Goal: Task Accomplishment & Management: Use online tool/utility

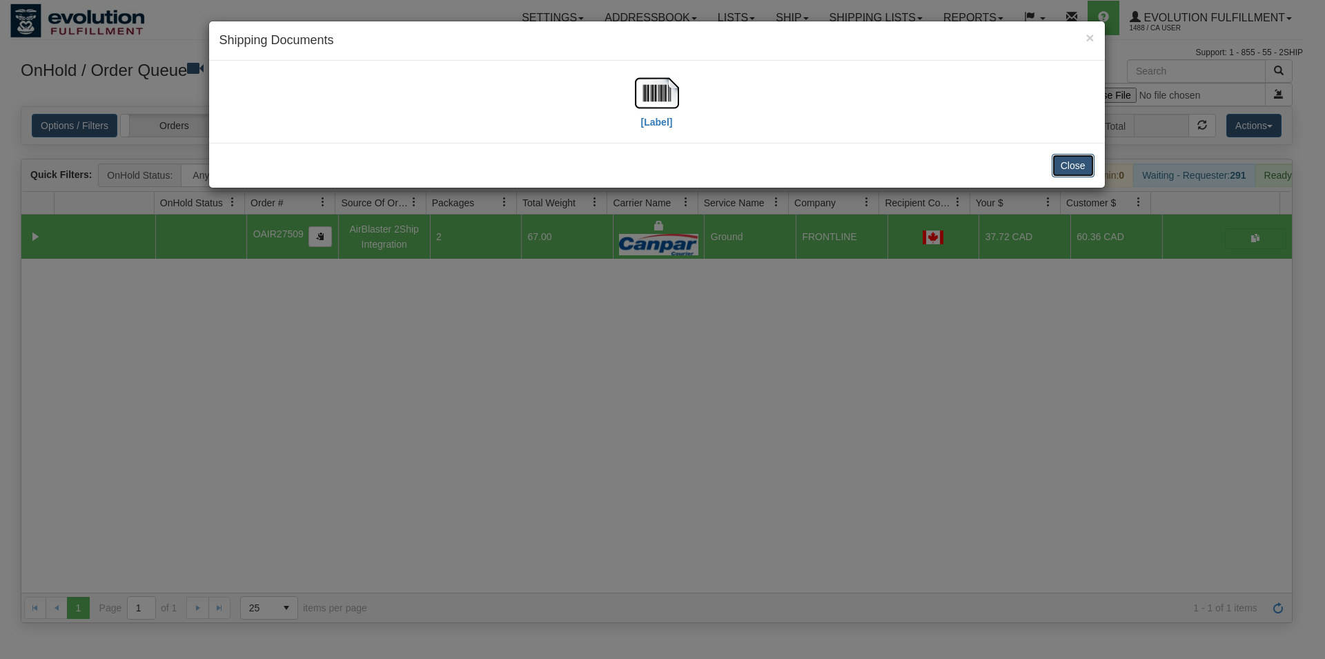
drag, startPoint x: 1076, startPoint y: 164, endPoint x: 1069, endPoint y: 165, distance: 6.9
click at [1073, 165] on button "Close" at bounding box center [1072, 165] width 43 height 23
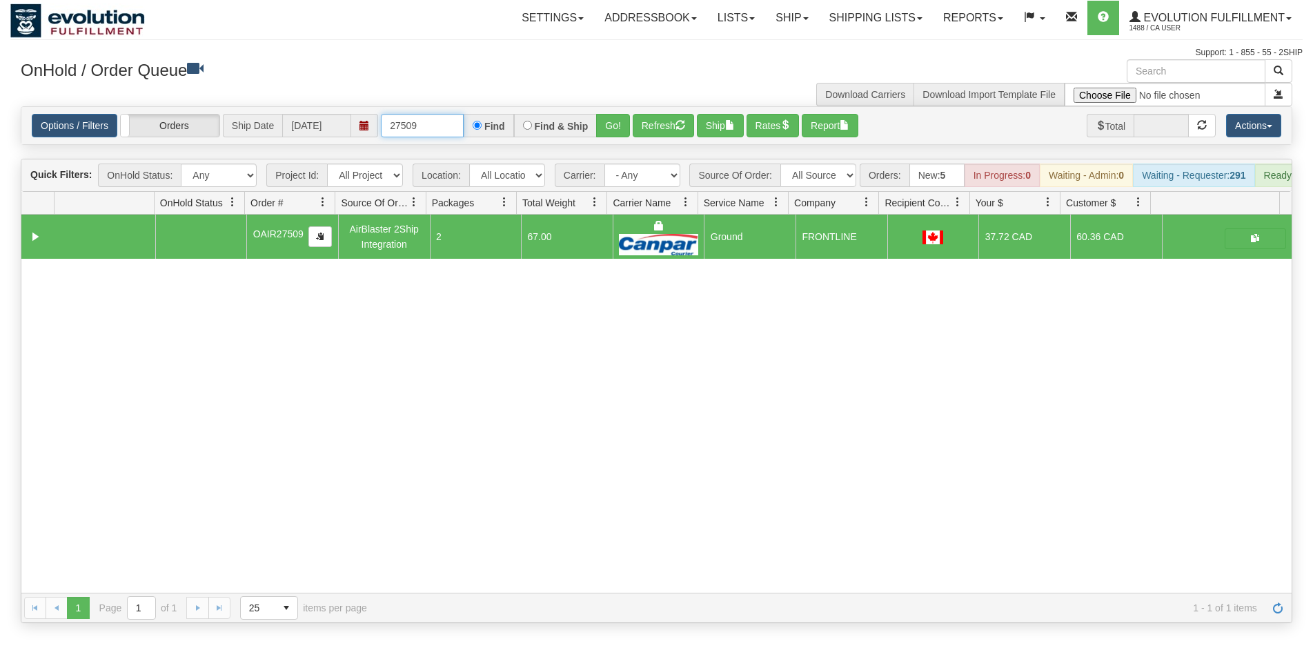
drag, startPoint x: 425, startPoint y: 122, endPoint x: 395, endPoint y: 128, distance: 30.2
click at [398, 127] on input "27509" at bounding box center [422, 125] width 83 height 23
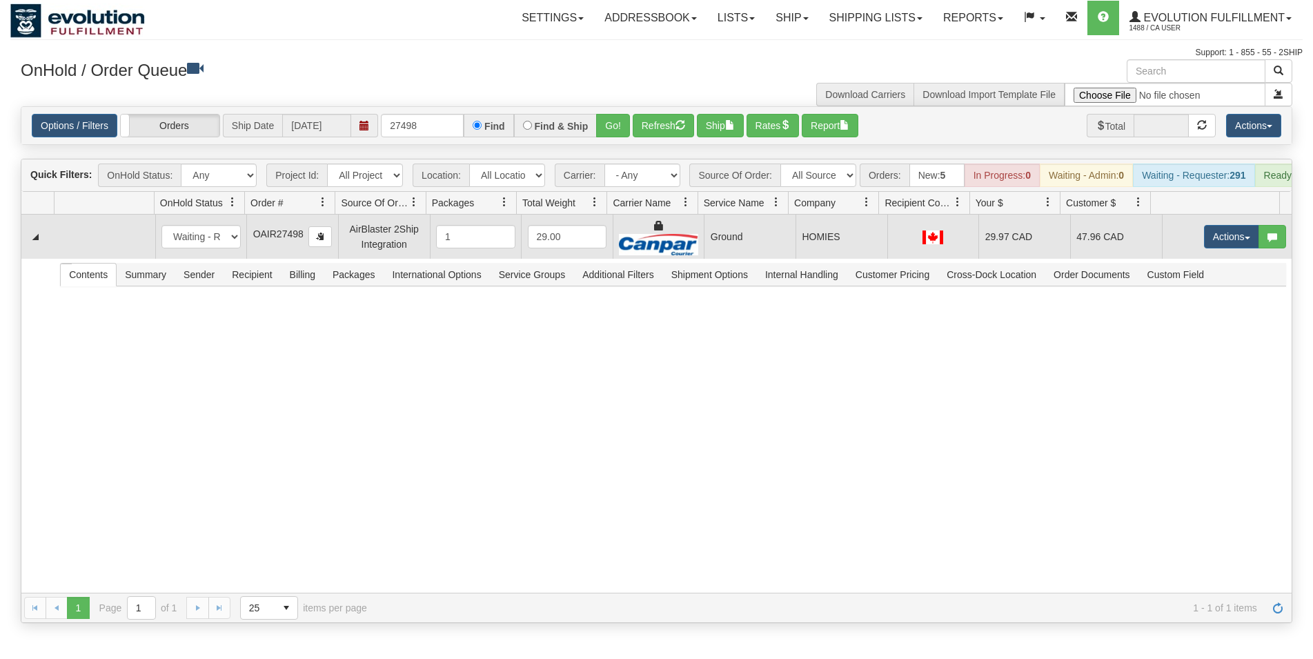
click at [795, 259] on td "HOMIES" at bounding box center [841, 237] width 92 height 44
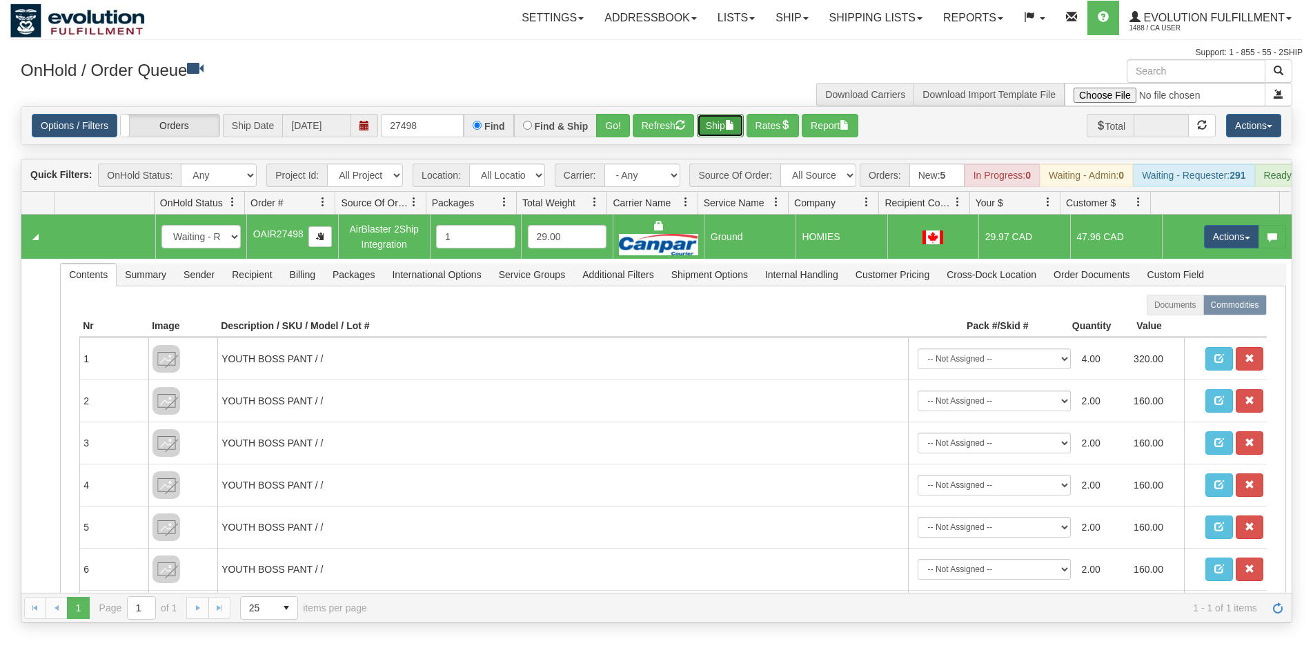
click at [726, 132] on button "Ship" at bounding box center [720, 125] width 47 height 23
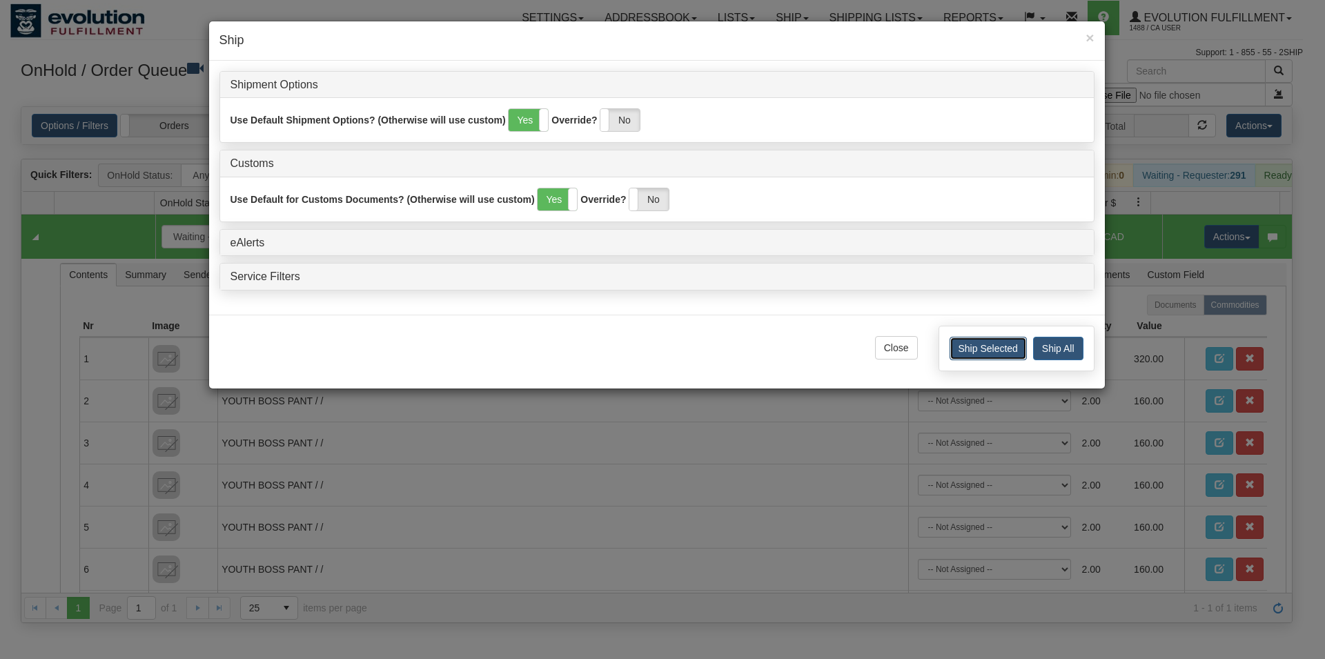
click at [963, 344] on button "Ship Selected" at bounding box center [987, 348] width 77 height 23
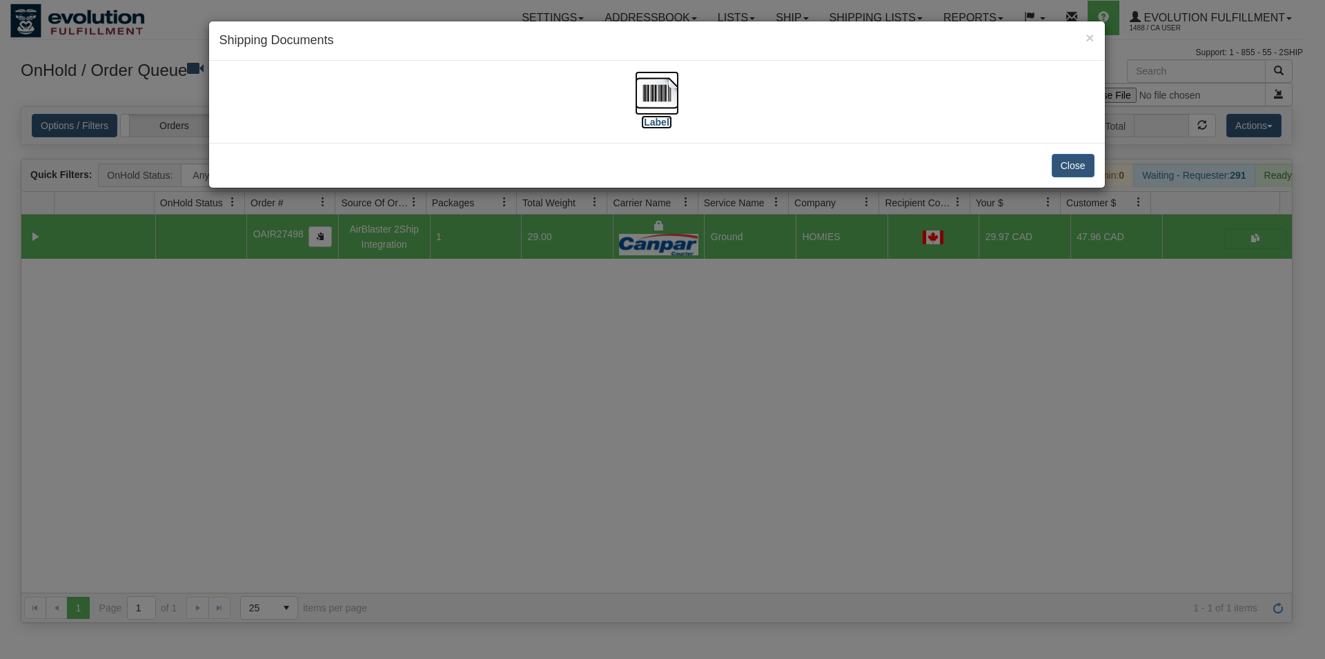
click at [640, 83] on img at bounding box center [657, 93] width 44 height 44
click at [1066, 162] on button "Close" at bounding box center [1072, 165] width 43 height 23
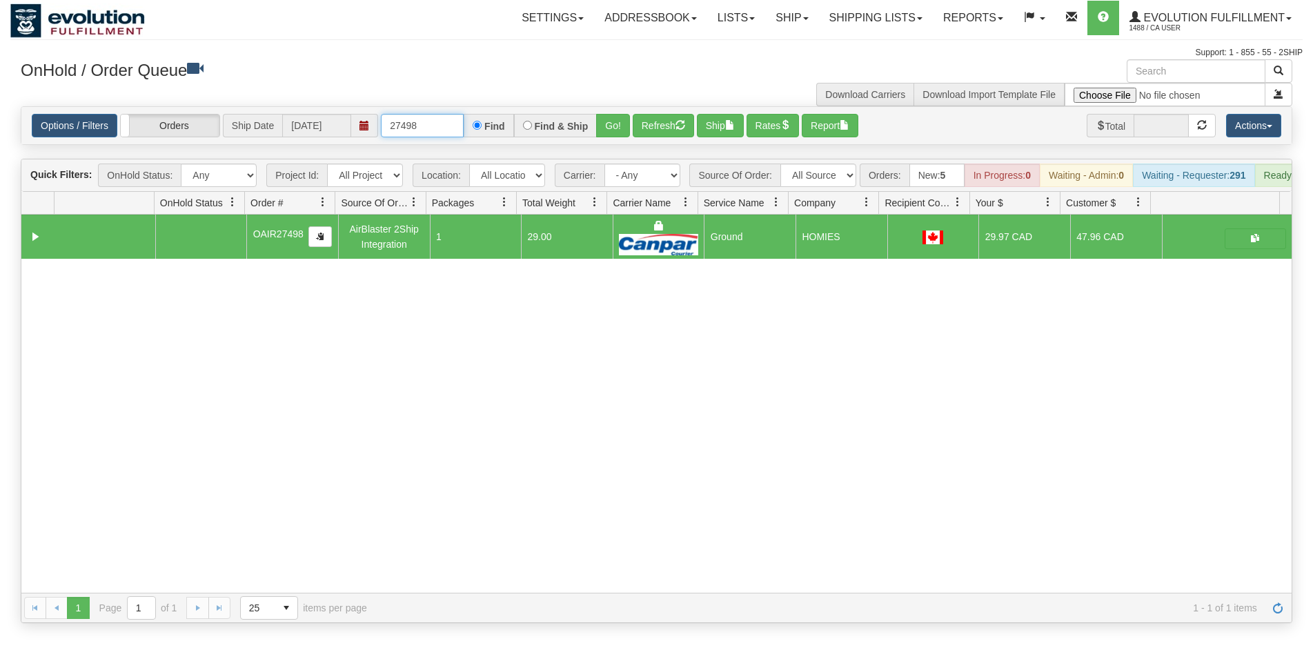
drag, startPoint x: 404, startPoint y: 126, endPoint x: 471, endPoint y: 121, distance: 67.0
click at [464, 121] on input "27498" at bounding box center [422, 125] width 83 height 23
type input "27248"
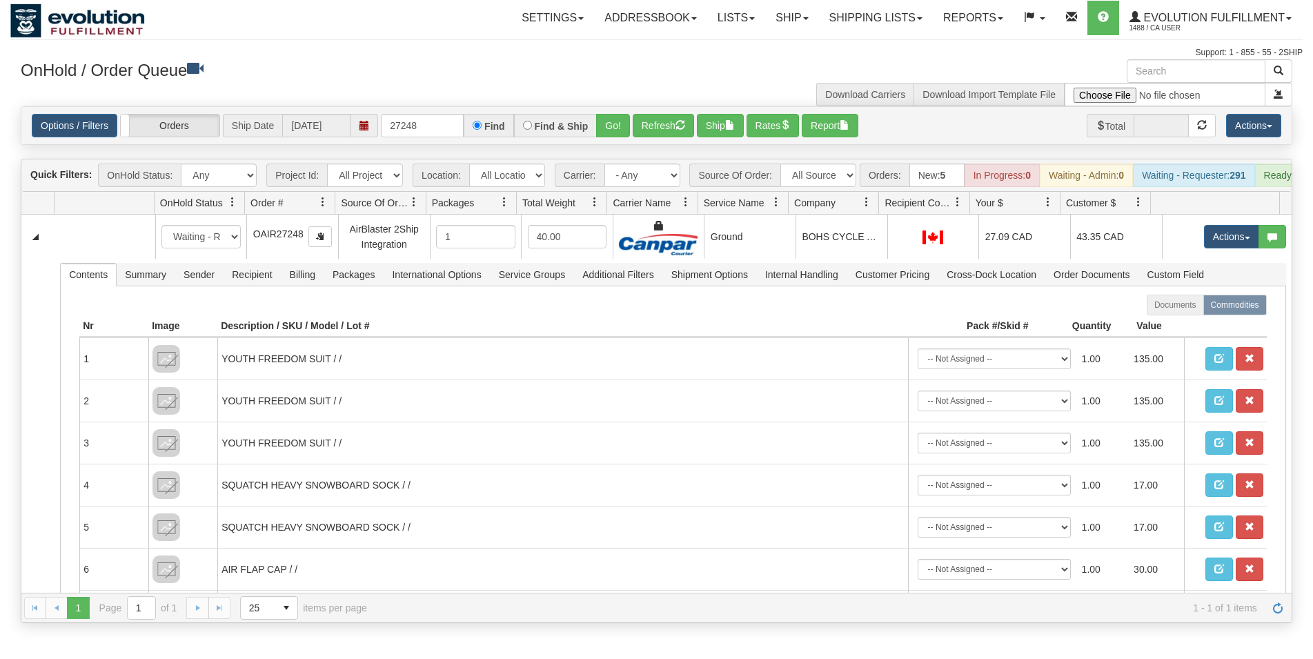
drag, startPoint x: 706, startPoint y: 247, endPoint x: 709, endPoint y: 226, distance: 21.6
click at [707, 247] on td "Ground" at bounding box center [750, 237] width 92 height 44
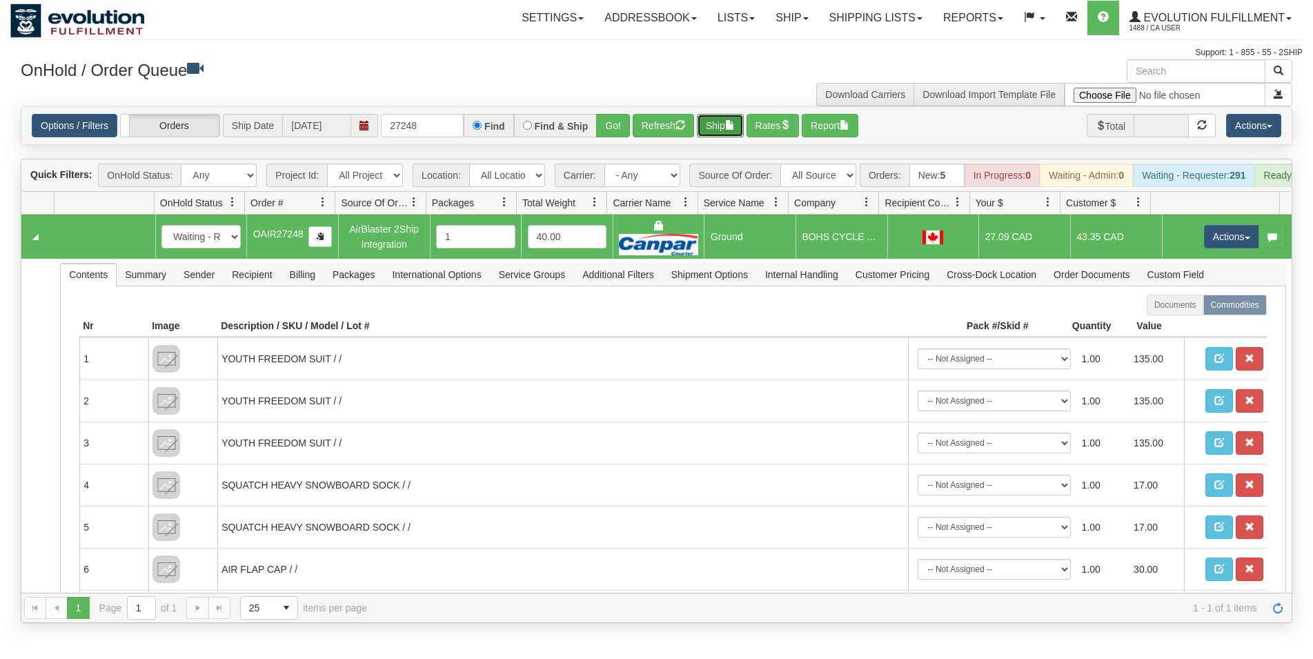
click at [713, 121] on button "Ship" at bounding box center [720, 125] width 47 height 23
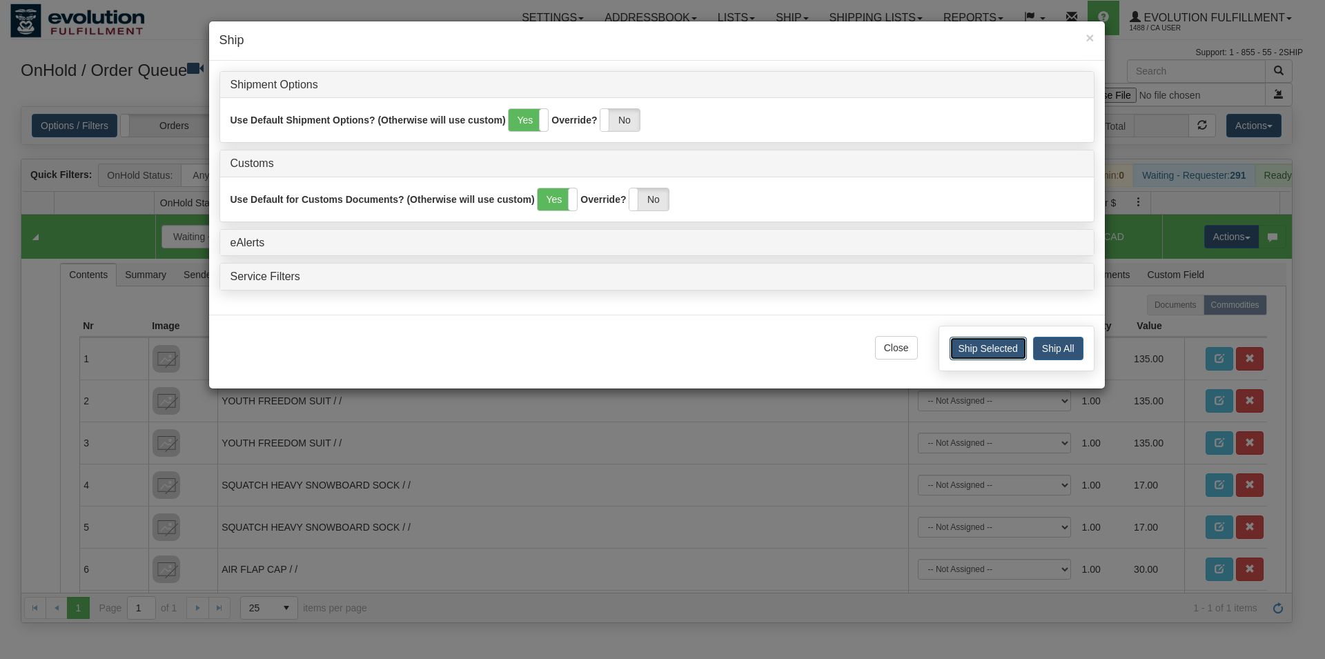
click at [980, 346] on button "Ship Selected" at bounding box center [987, 348] width 77 height 23
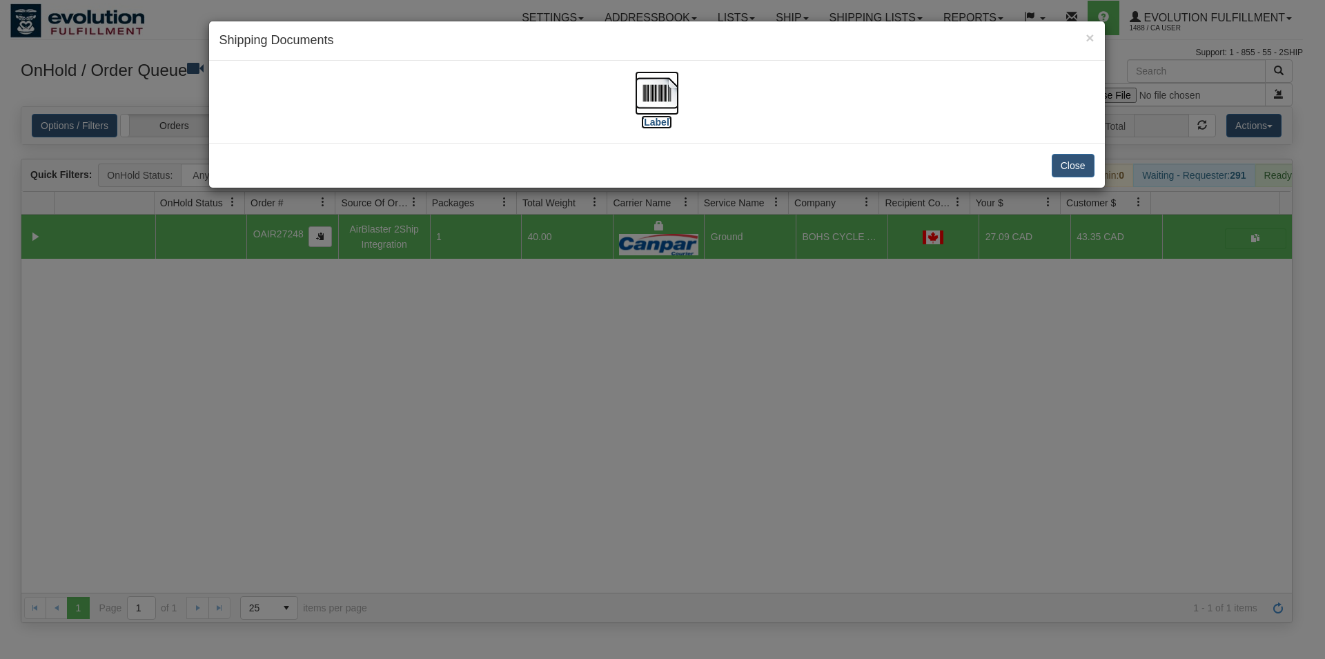
click at [637, 88] on img at bounding box center [657, 93] width 44 height 44
